Goal: Navigation & Orientation: Go to known website

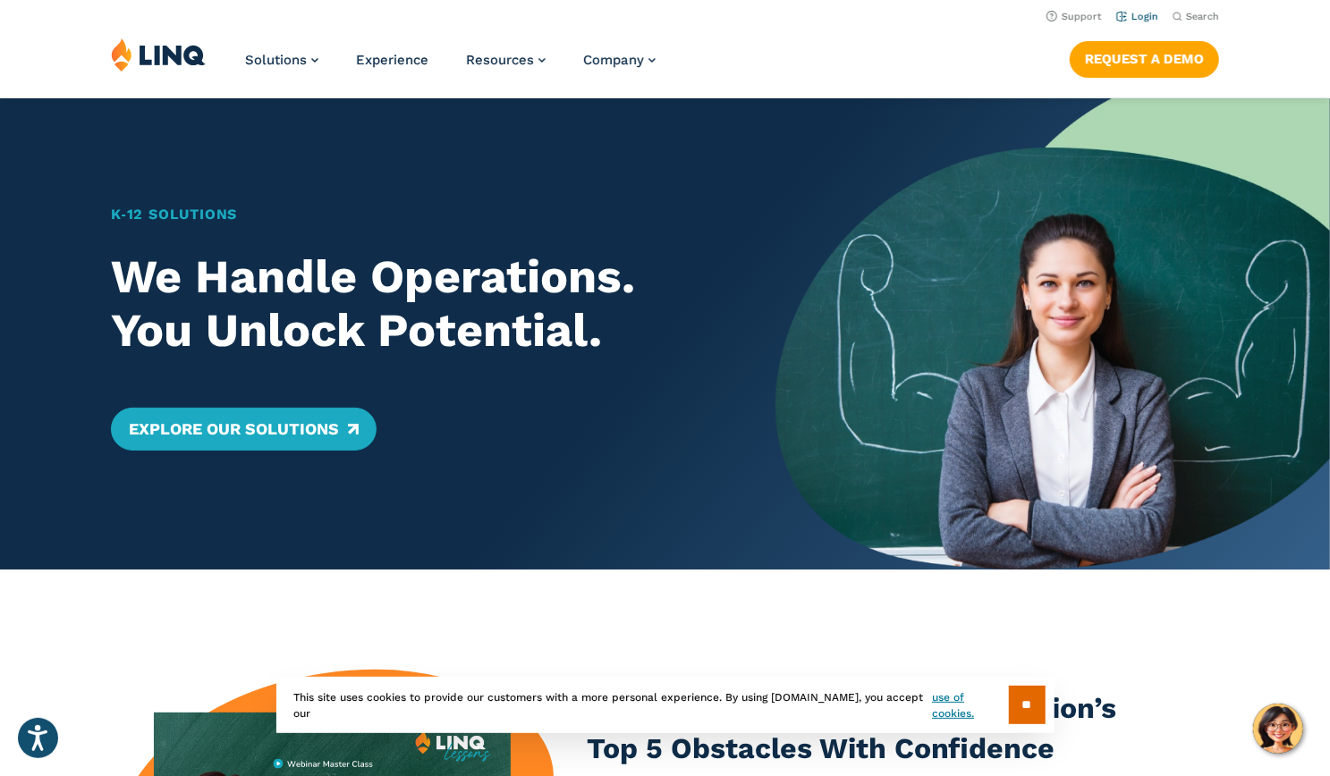
click at [1137, 17] on link "Login" at bounding box center [1137, 17] width 42 height 12
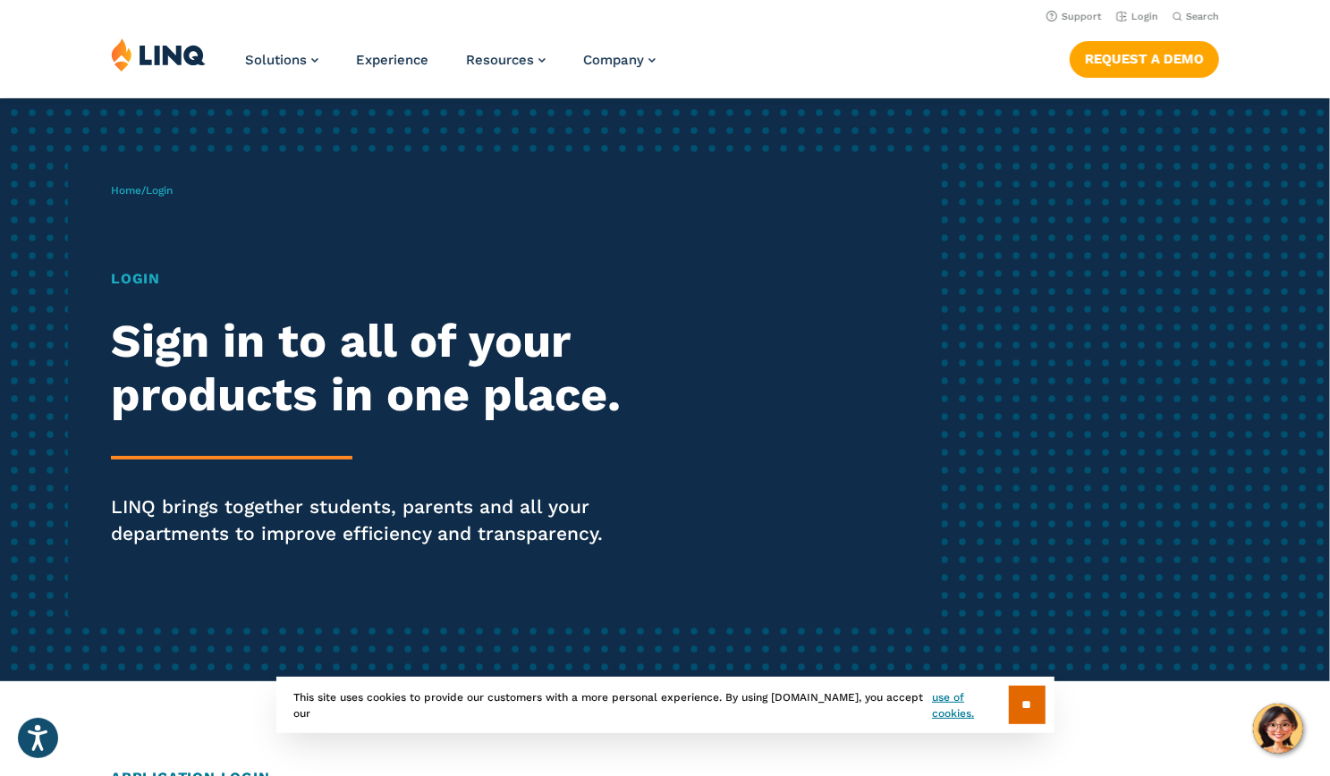
click at [131, 274] on h1 "Login" at bounding box center [367, 278] width 512 height 21
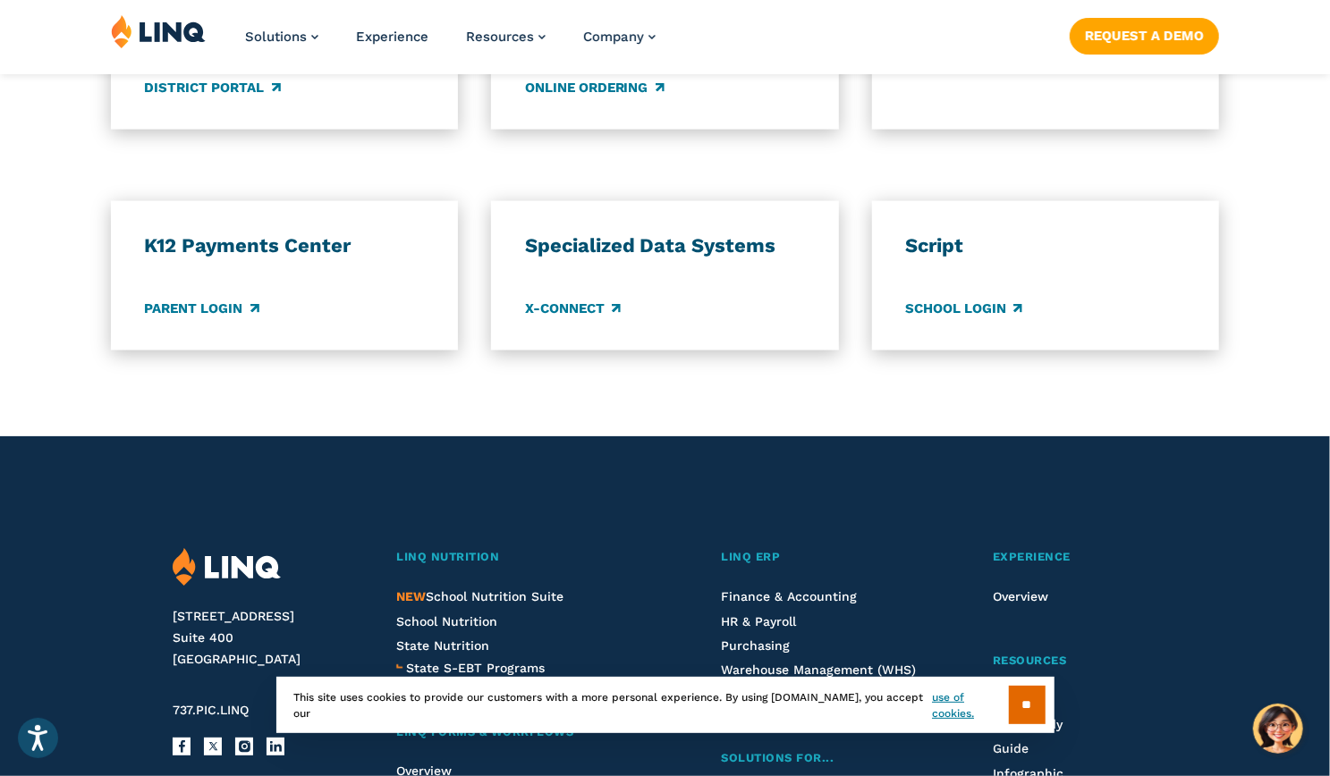
scroll to position [1508, 0]
